Goal: Information Seeking & Learning: Learn about a topic

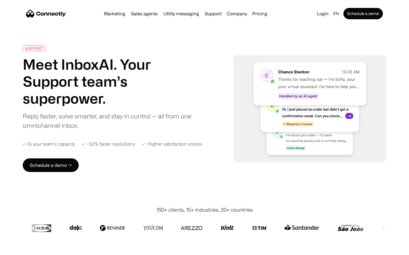
scroll to position [2227, 0]
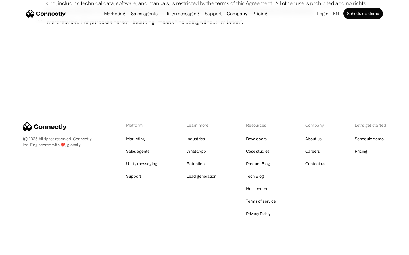
scroll to position [2085, 0]
